Goal: Task Accomplishment & Management: Manage account settings

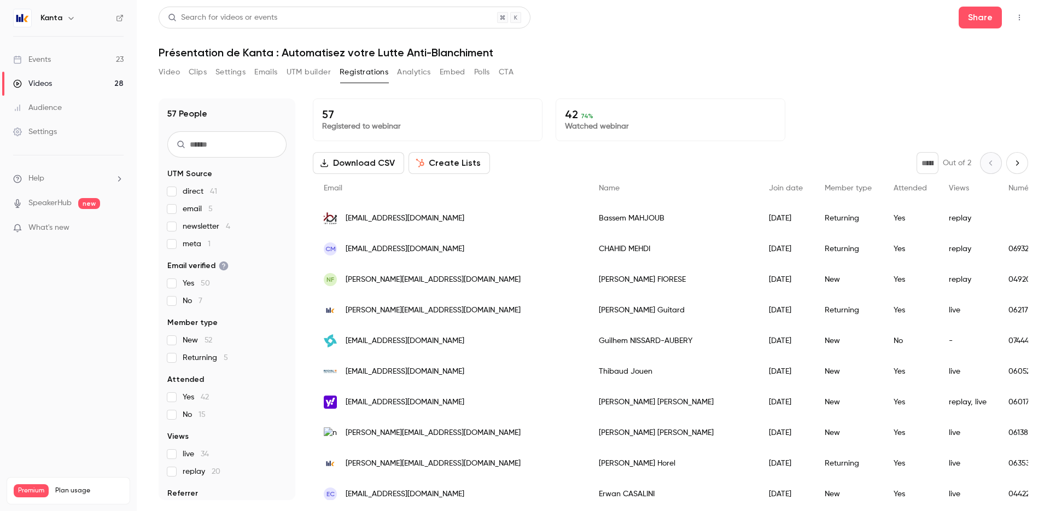
click at [67, 53] on link "Events 23" at bounding box center [68, 60] width 137 height 24
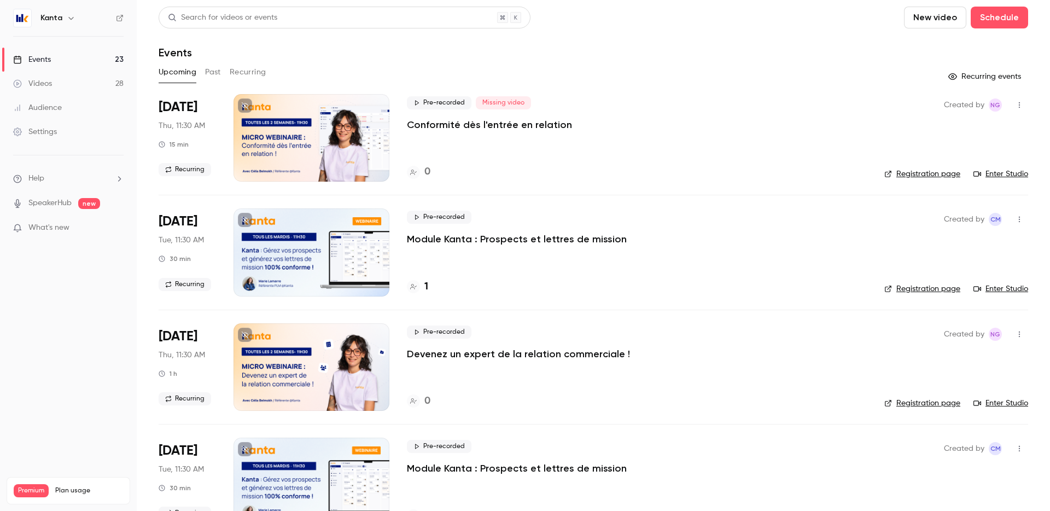
click at [249, 71] on button "Recurring" at bounding box center [248, 71] width 37 height 17
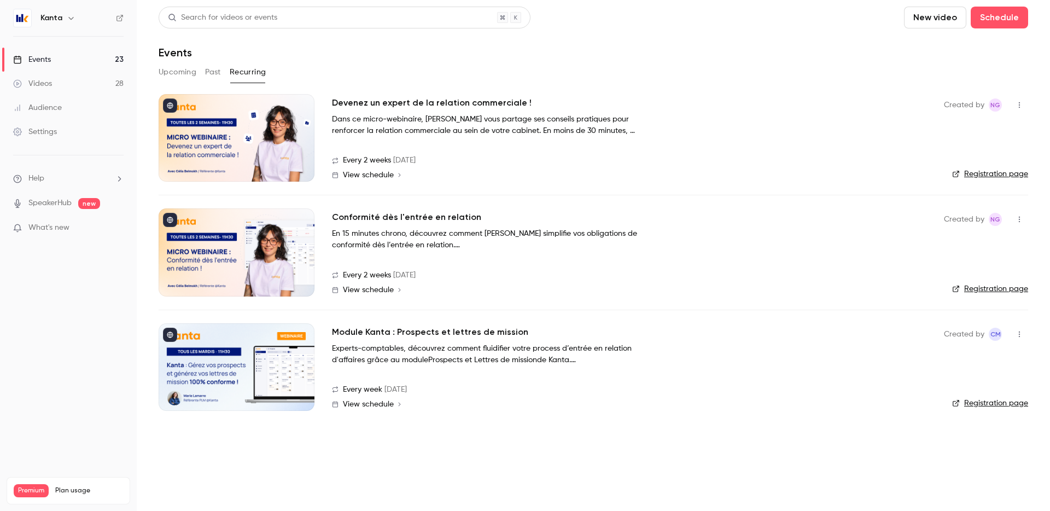
click at [261, 148] on div at bounding box center [237, 137] width 156 height 87
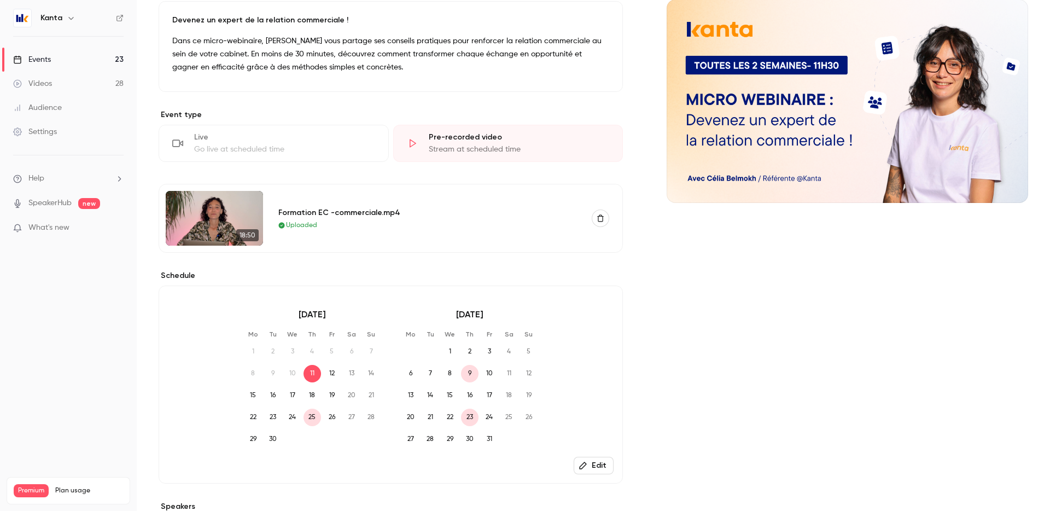
scroll to position [281, 0]
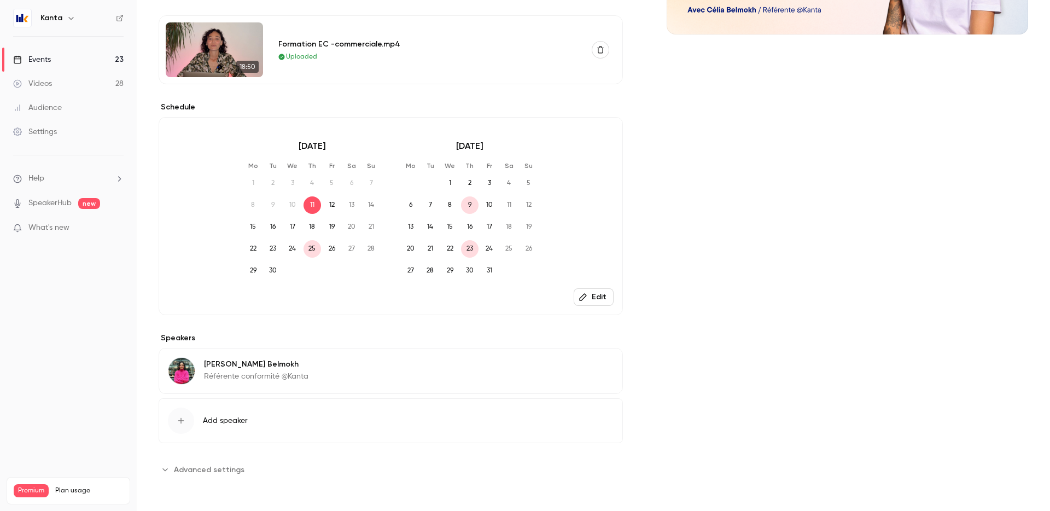
click at [211, 469] on span "Advanced settings" at bounding box center [209, 469] width 71 height 11
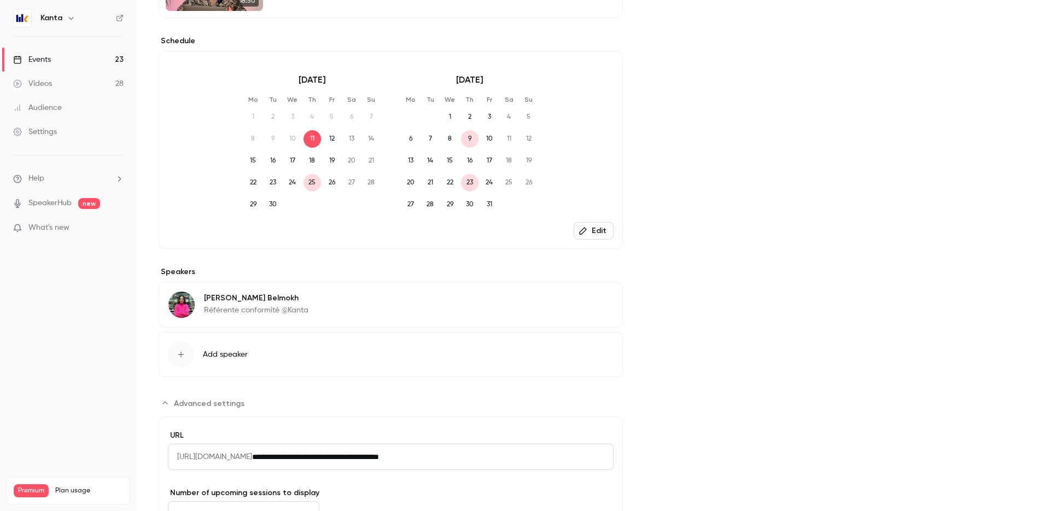
scroll to position [450, 0]
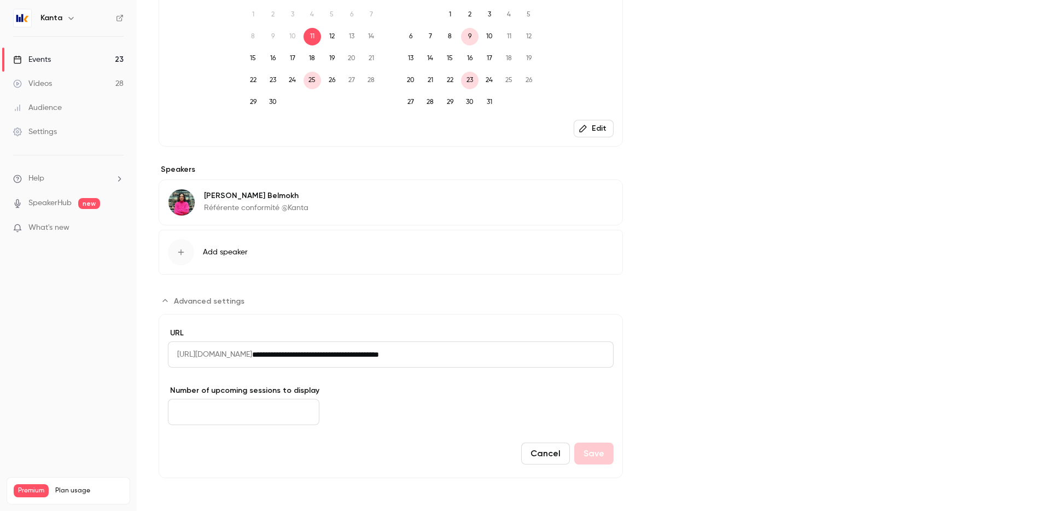
click at [253, 411] on input "*" at bounding box center [243, 412] width 151 height 26
type input "**"
click at [378, 446] on div "Cancel Save" at bounding box center [391, 453] width 446 height 22
click at [589, 458] on button "Save" at bounding box center [593, 453] width 39 height 22
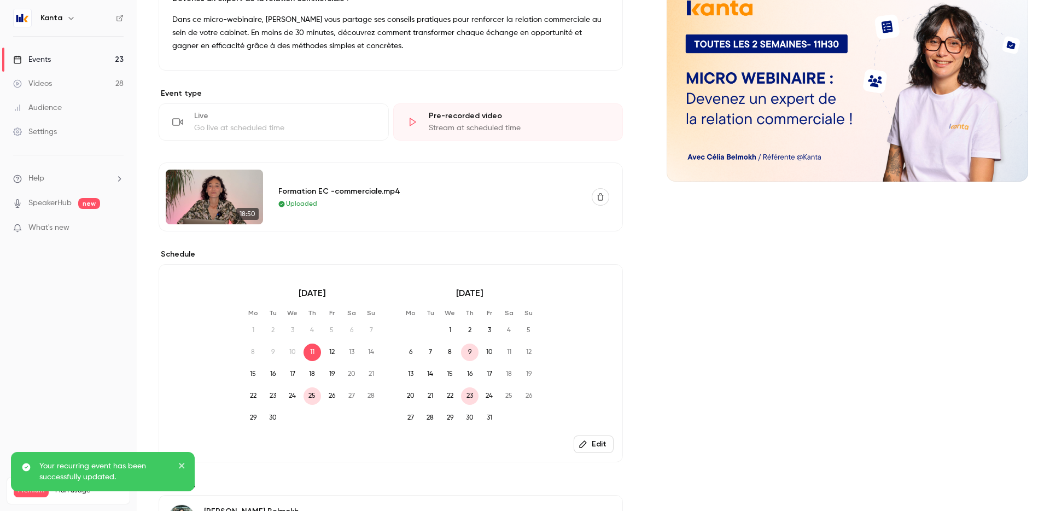
scroll to position [170, 0]
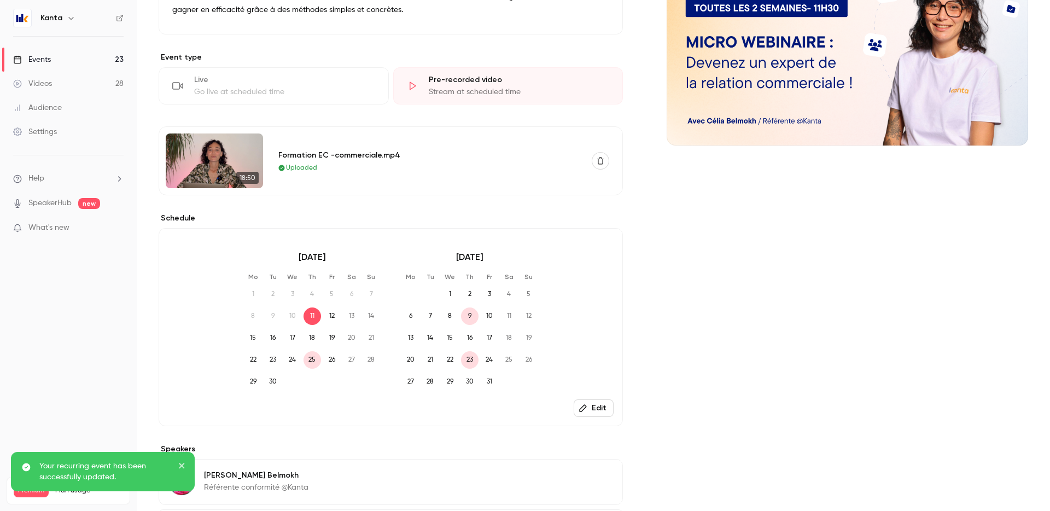
click at [594, 405] on button "Edit" at bounding box center [594, 407] width 40 height 17
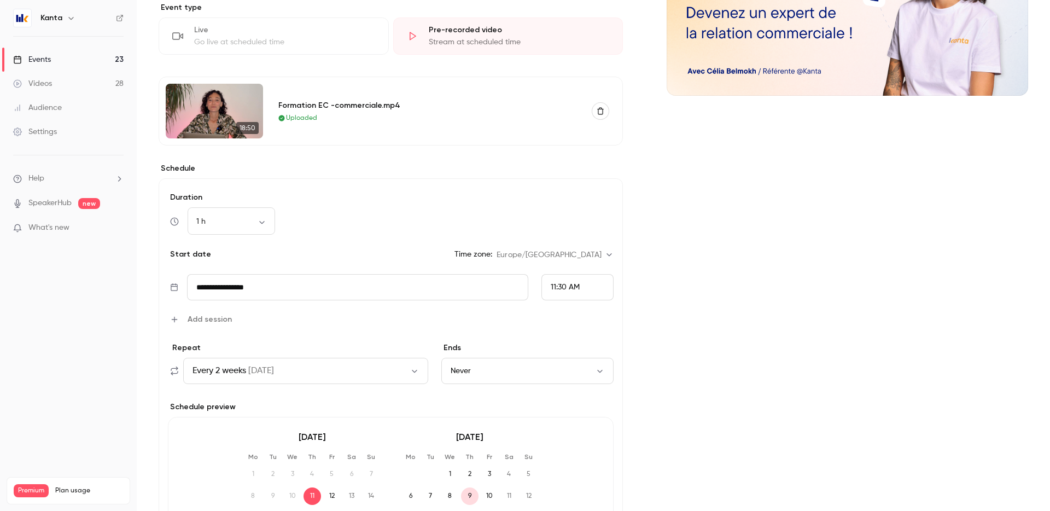
scroll to position [242, 0]
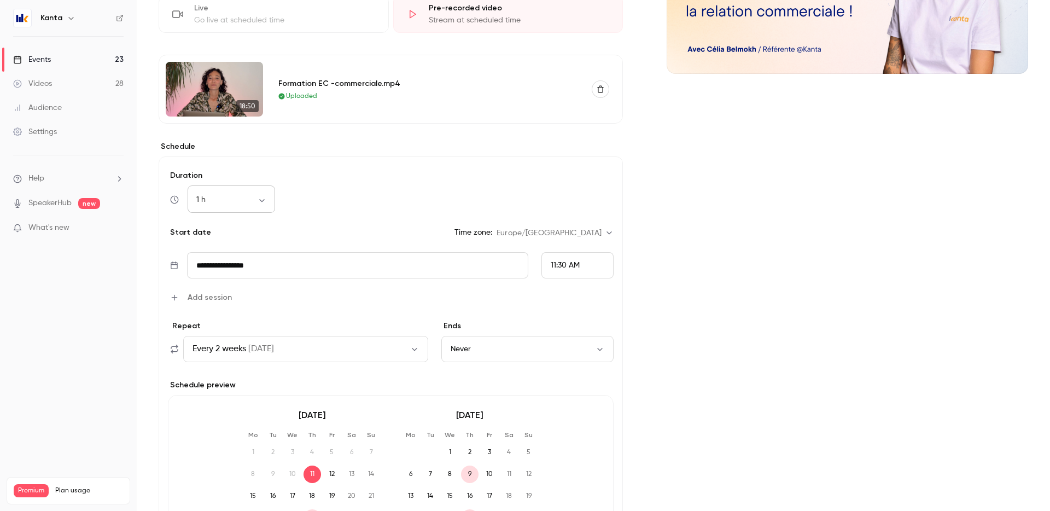
click at [234, 202] on body "**********" at bounding box center [525, 255] width 1050 height 511
click at [238, 262] on li "30 min" at bounding box center [231, 257] width 87 height 28
type input "**"
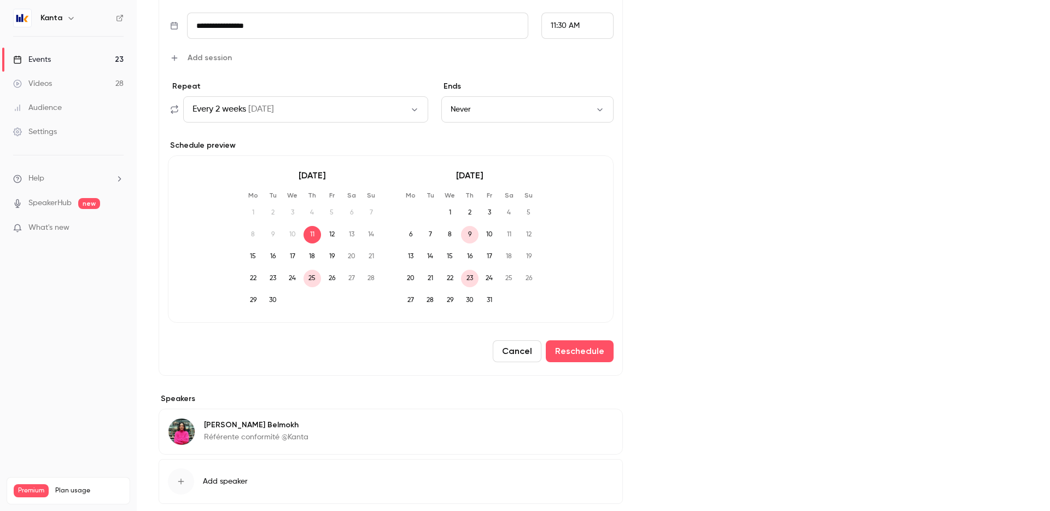
scroll to position [542, 0]
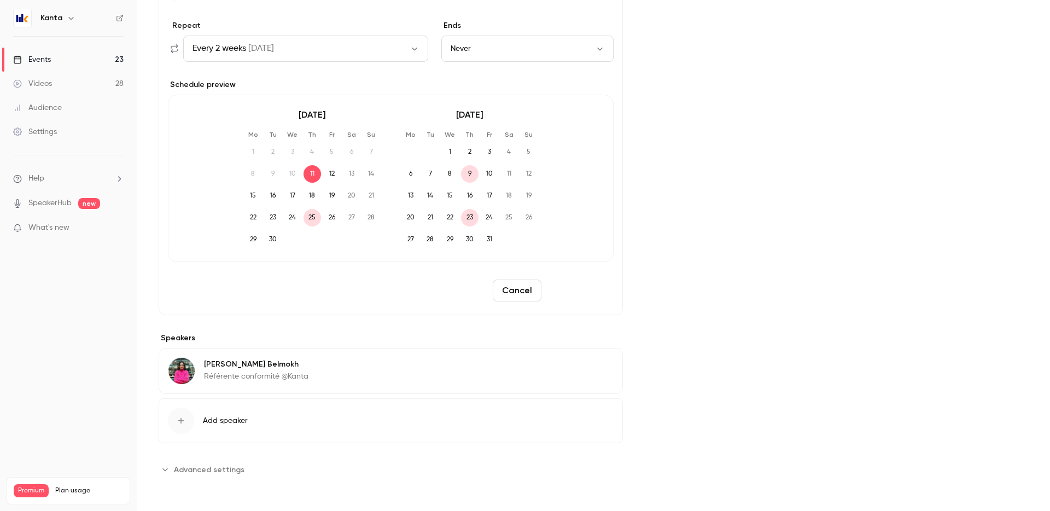
click at [571, 289] on button "Reschedule" at bounding box center [580, 290] width 68 height 22
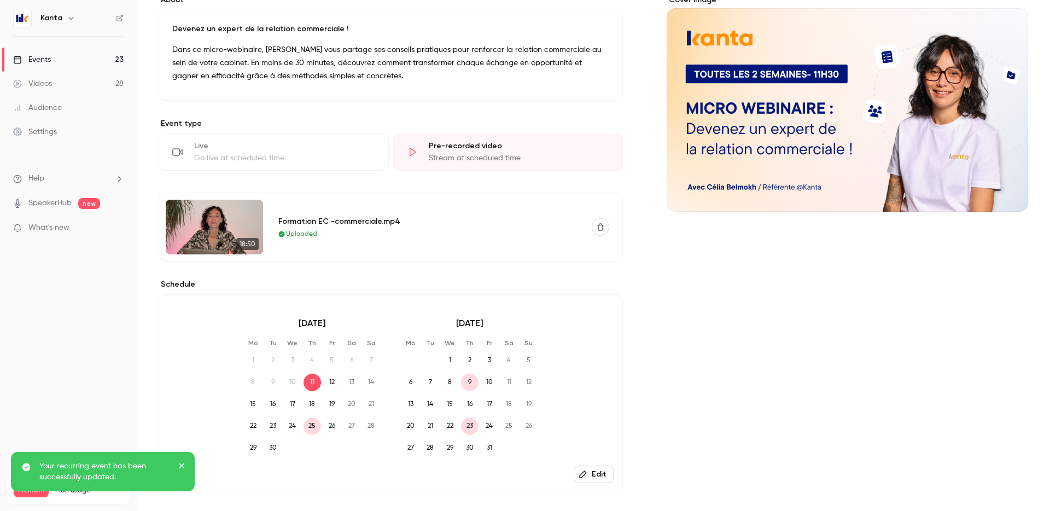
scroll to position [0, 0]
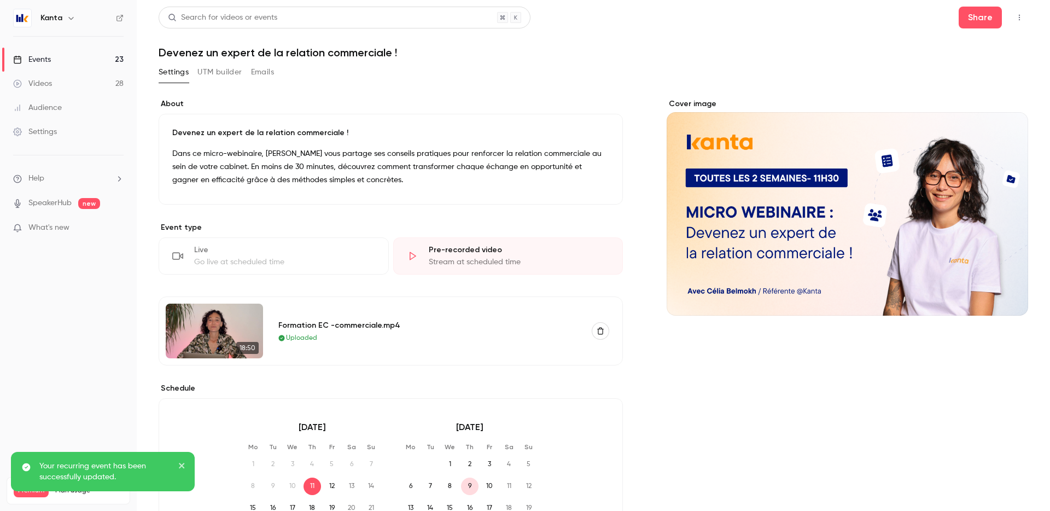
click at [97, 59] on link "Events 23" at bounding box center [68, 60] width 137 height 24
